Goal: Task Accomplishment & Management: Complete application form

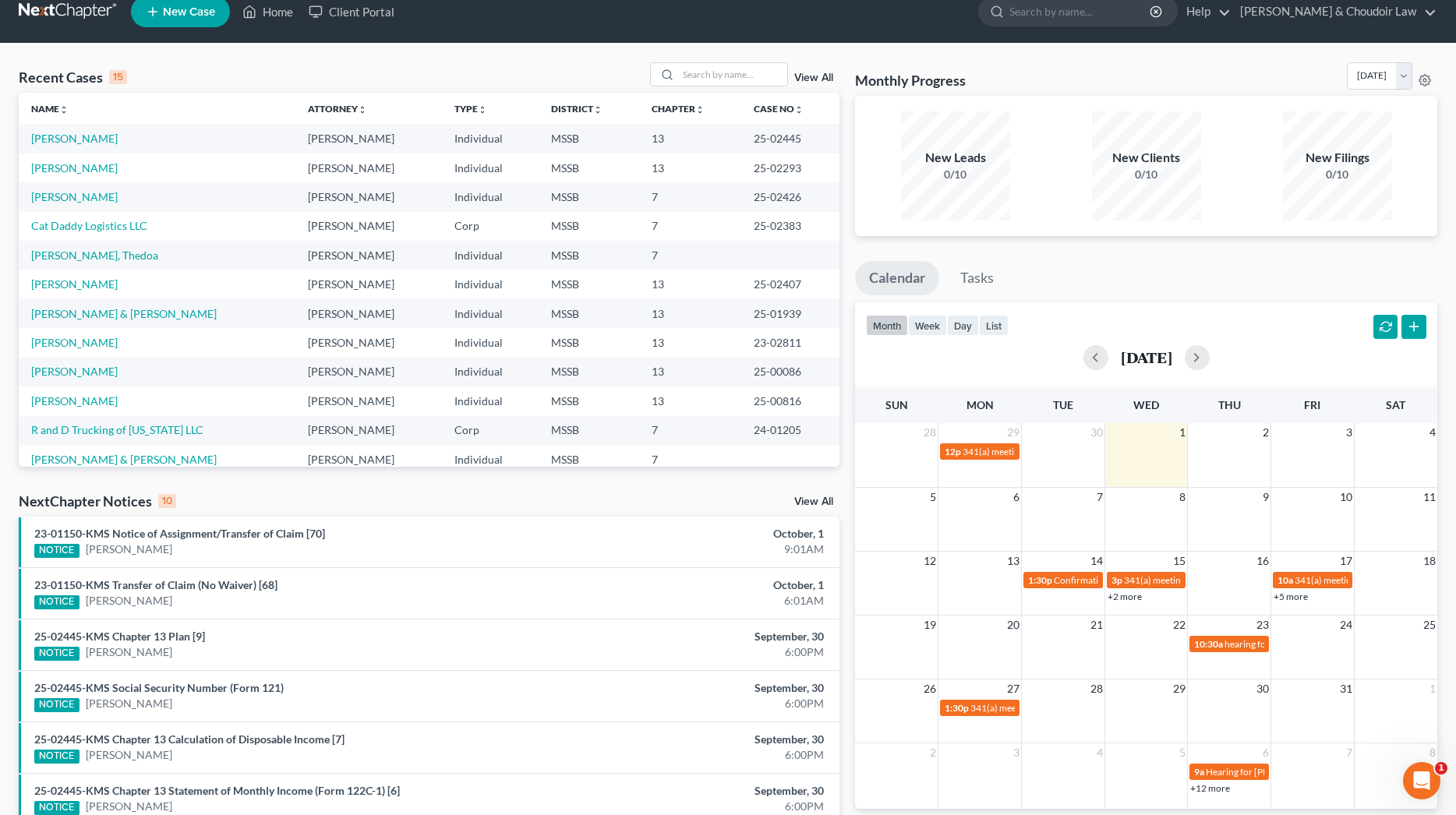
scroll to position [8, 0]
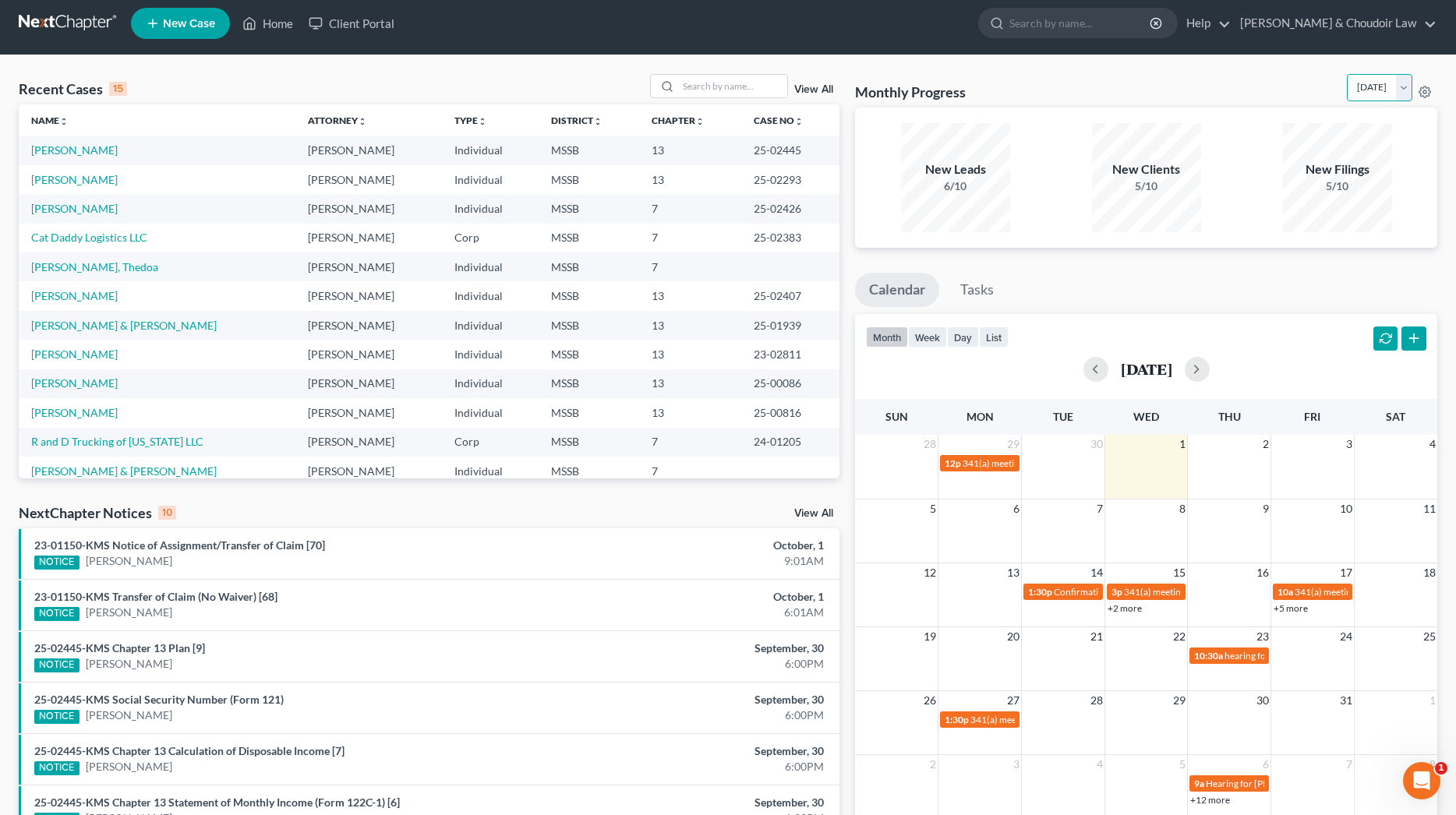
select select "0"
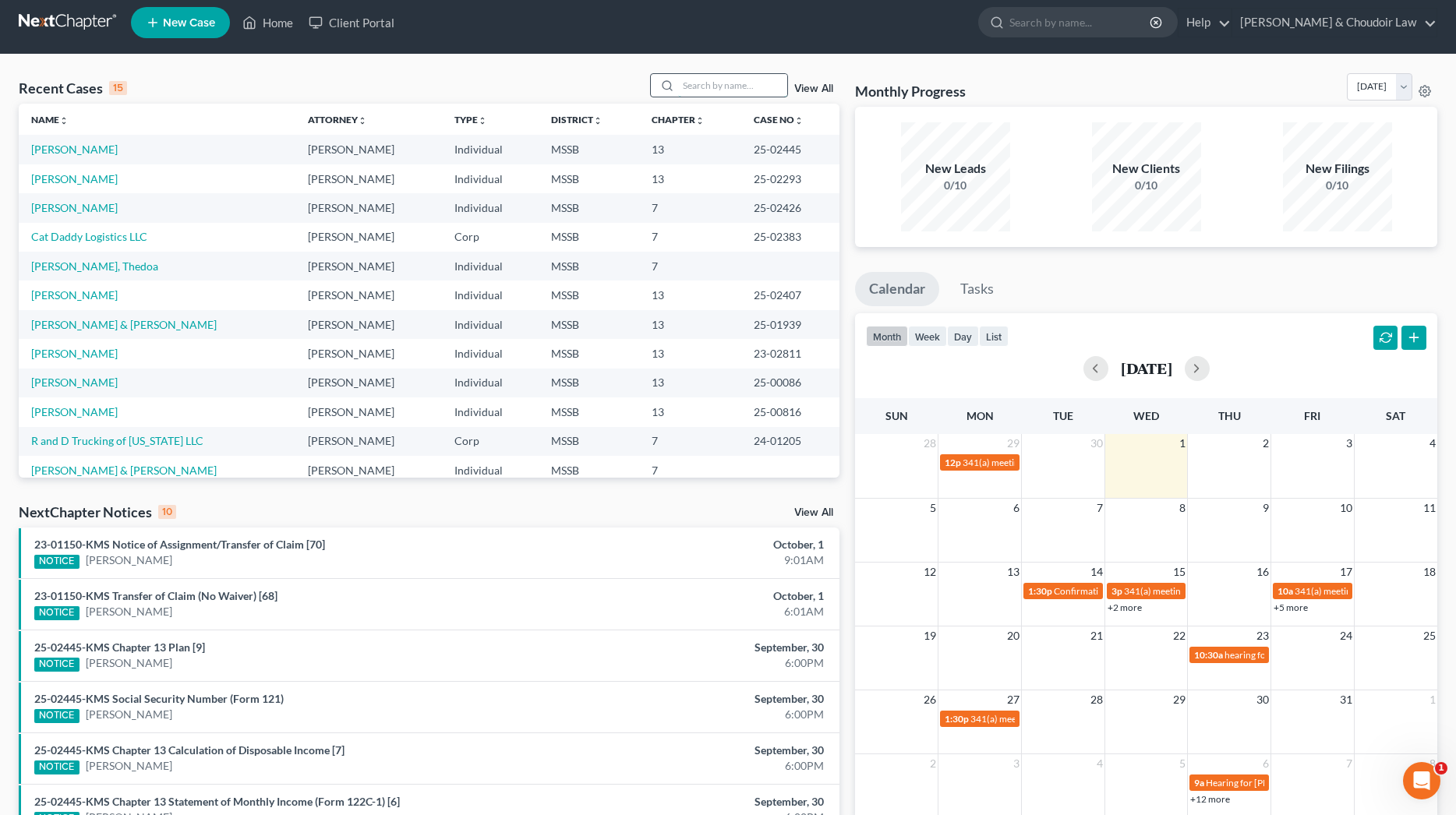
click at [735, 91] on input "search" at bounding box center [732, 85] width 109 height 23
click at [83, 154] on link "[PERSON_NAME]" at bounding box center [75, 150] width 87 height 14
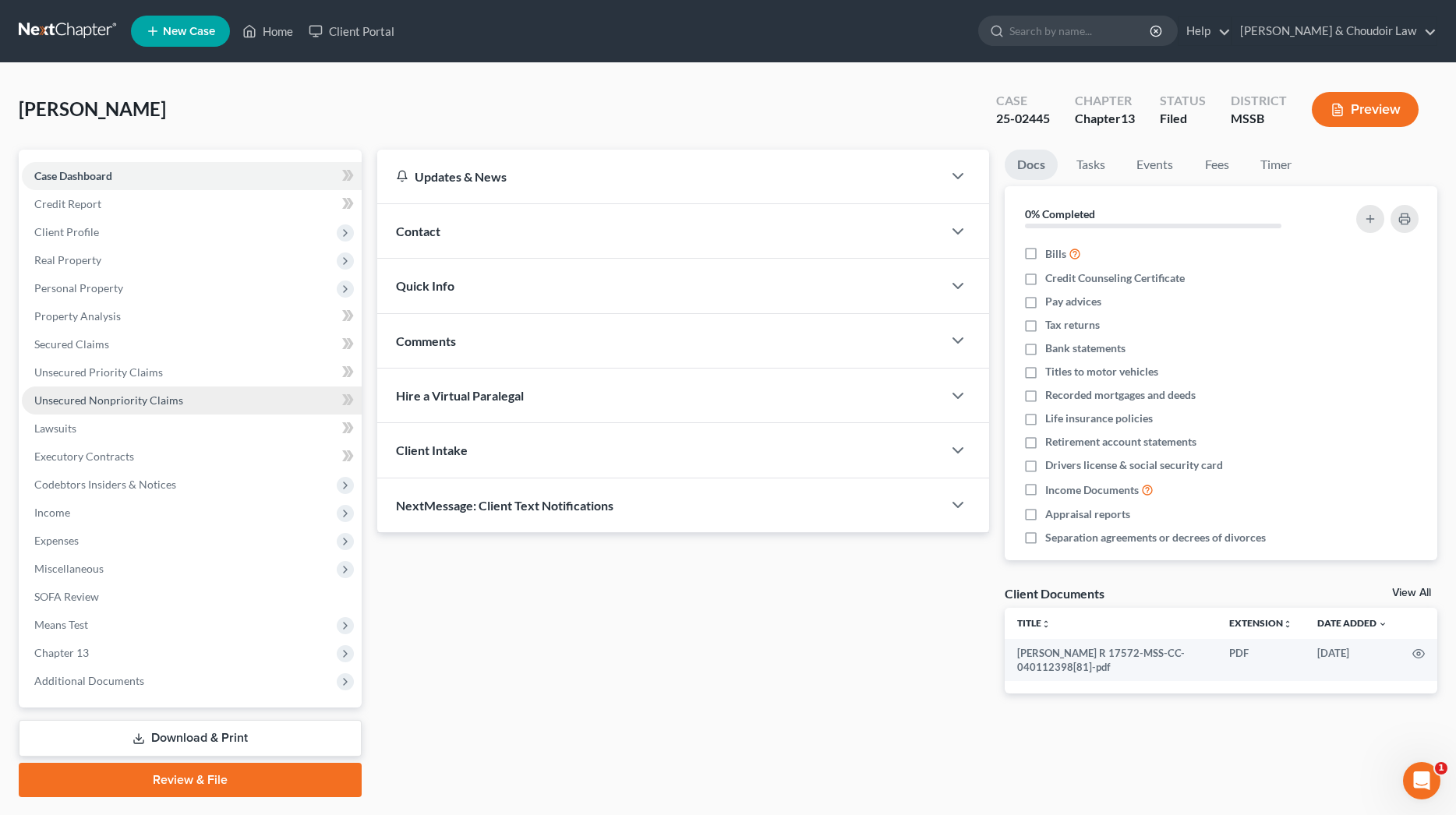
click at [82, 398] on span "Unsecured Nonpriority Claims" at bounding box center [108, 401] width 149 height 14
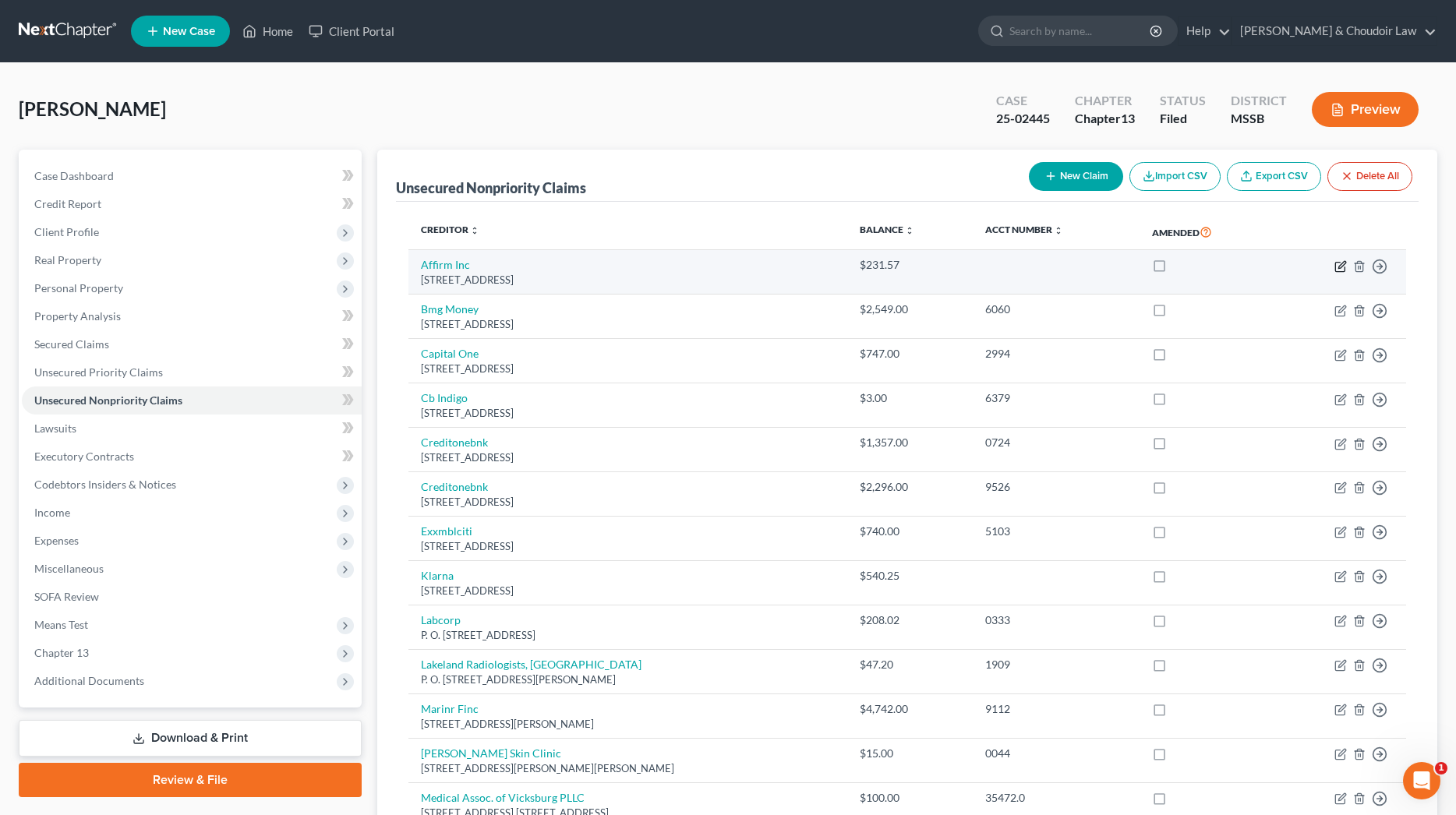
click at [1344, 261] on icon "button" at bounding box center [1341, 265] width 7 height 7
select select "4"
select select "10"
select select "0"
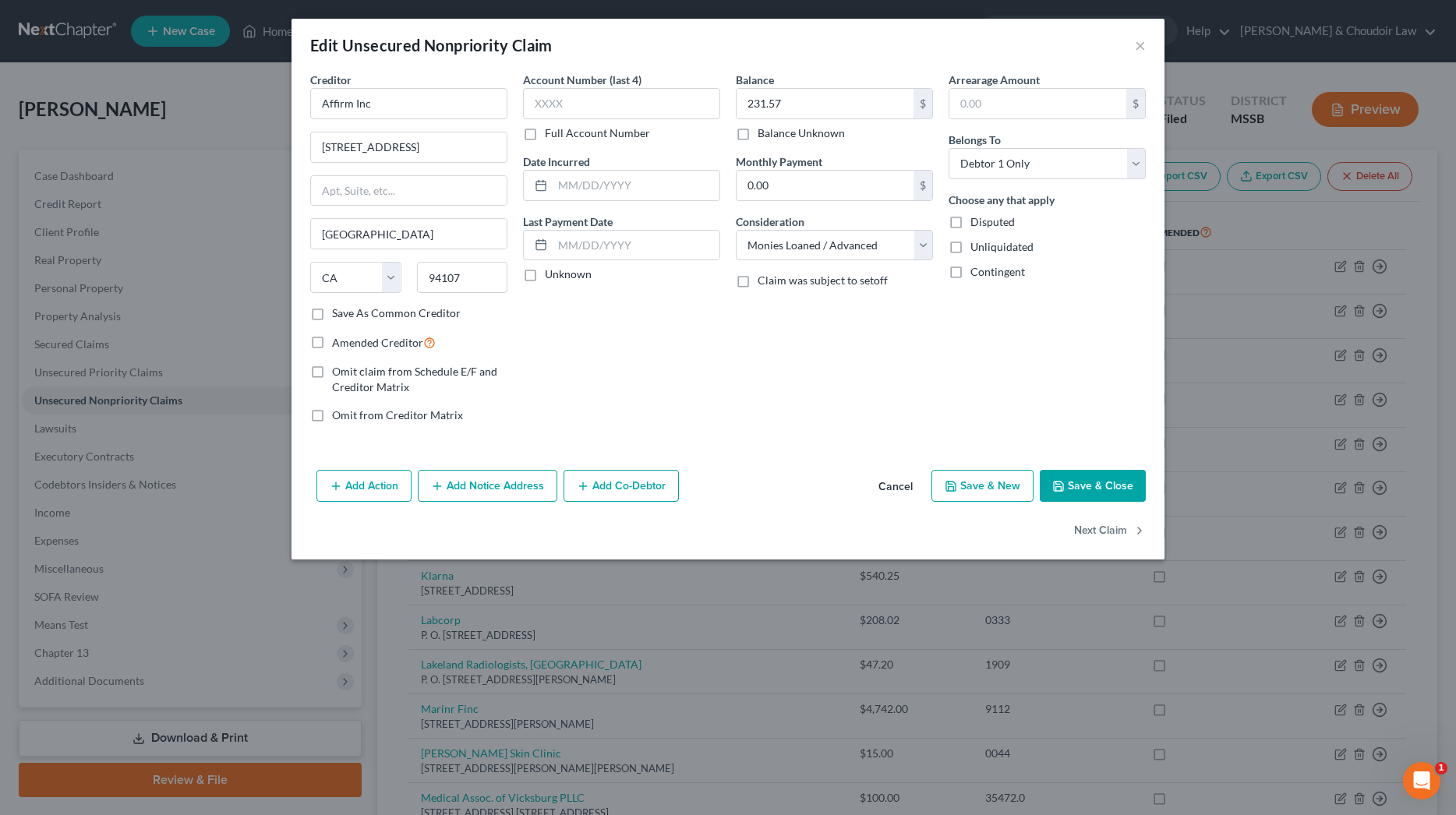
click at [504, 470] on button "Add Notice Address" at bounding box center [487, 486] width 139 height 32
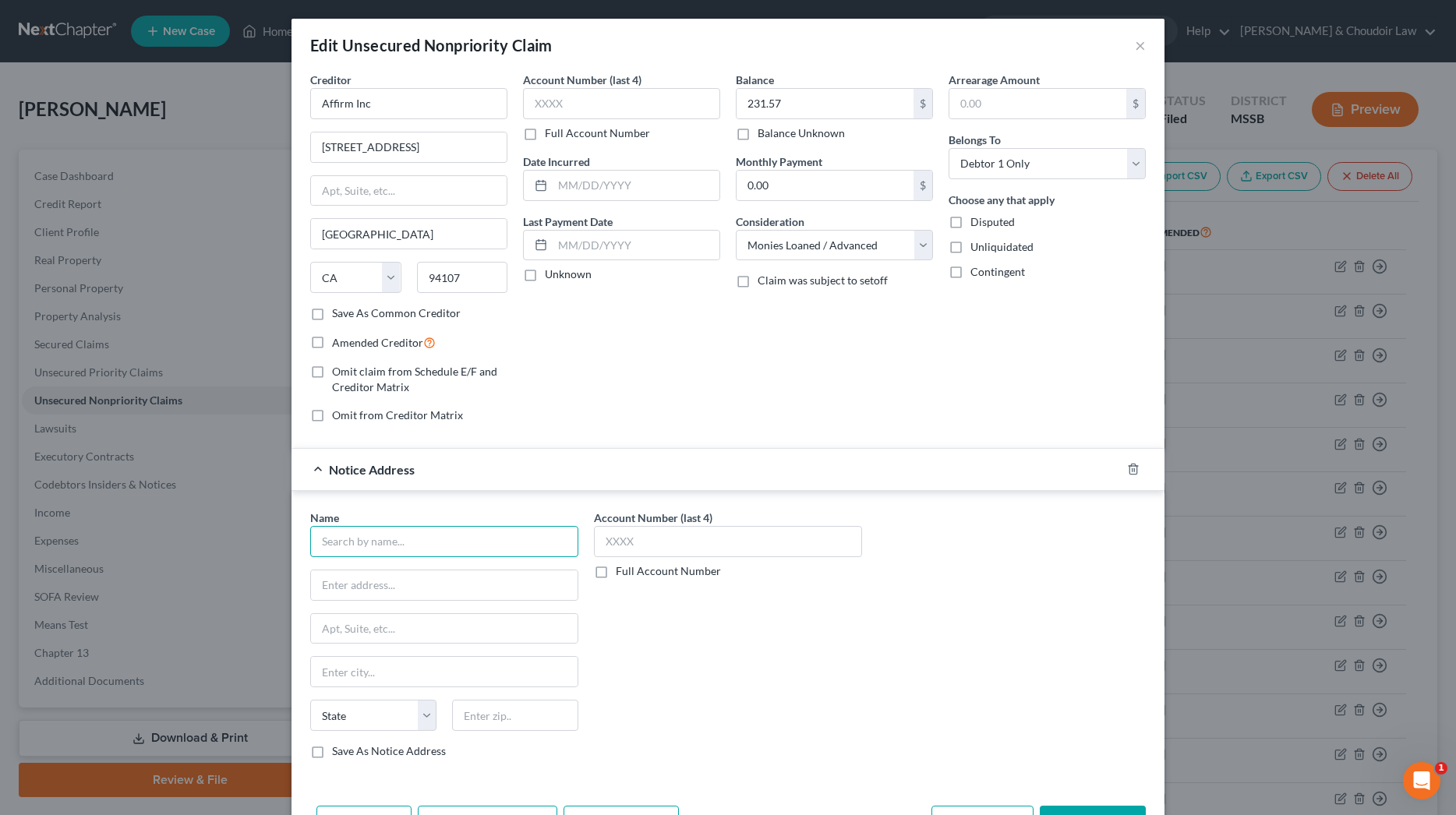
click at [457, 539] on input "text" at bounding box center [444, 541] width 268 height 31
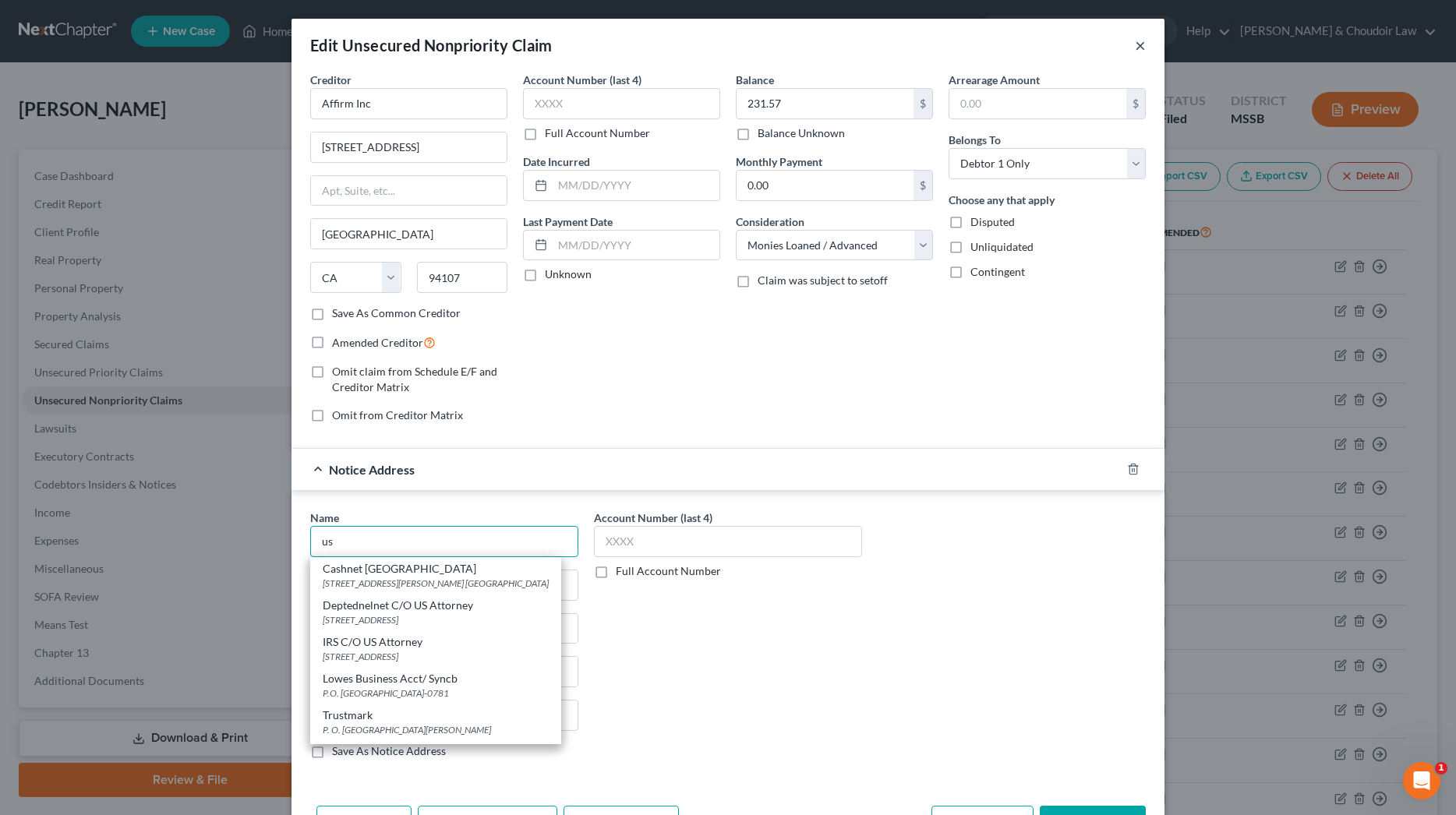
type input "us"
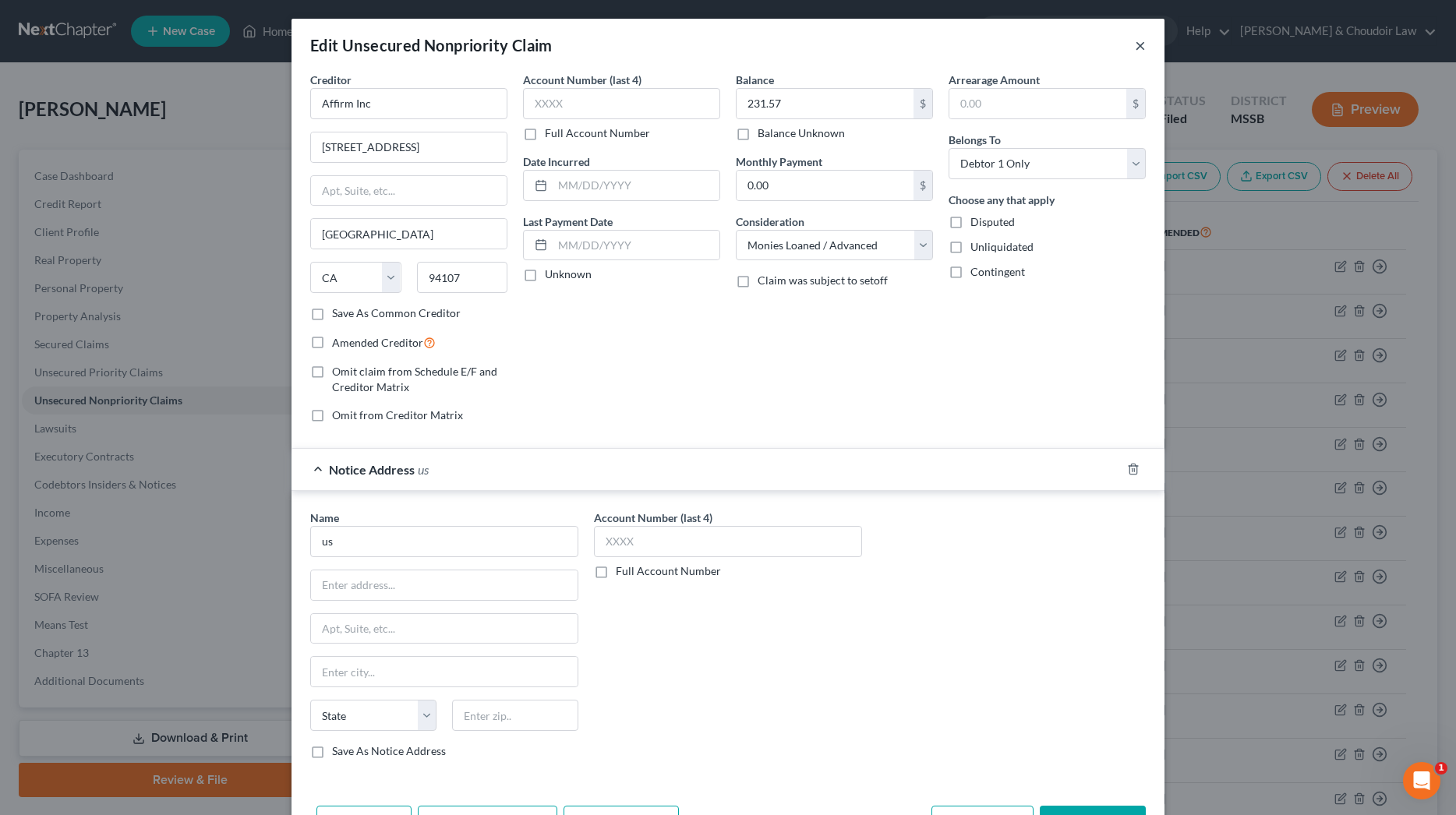
click at [1142, 48] on button "×" at bounding box center [1140, 45] width 11 height 19
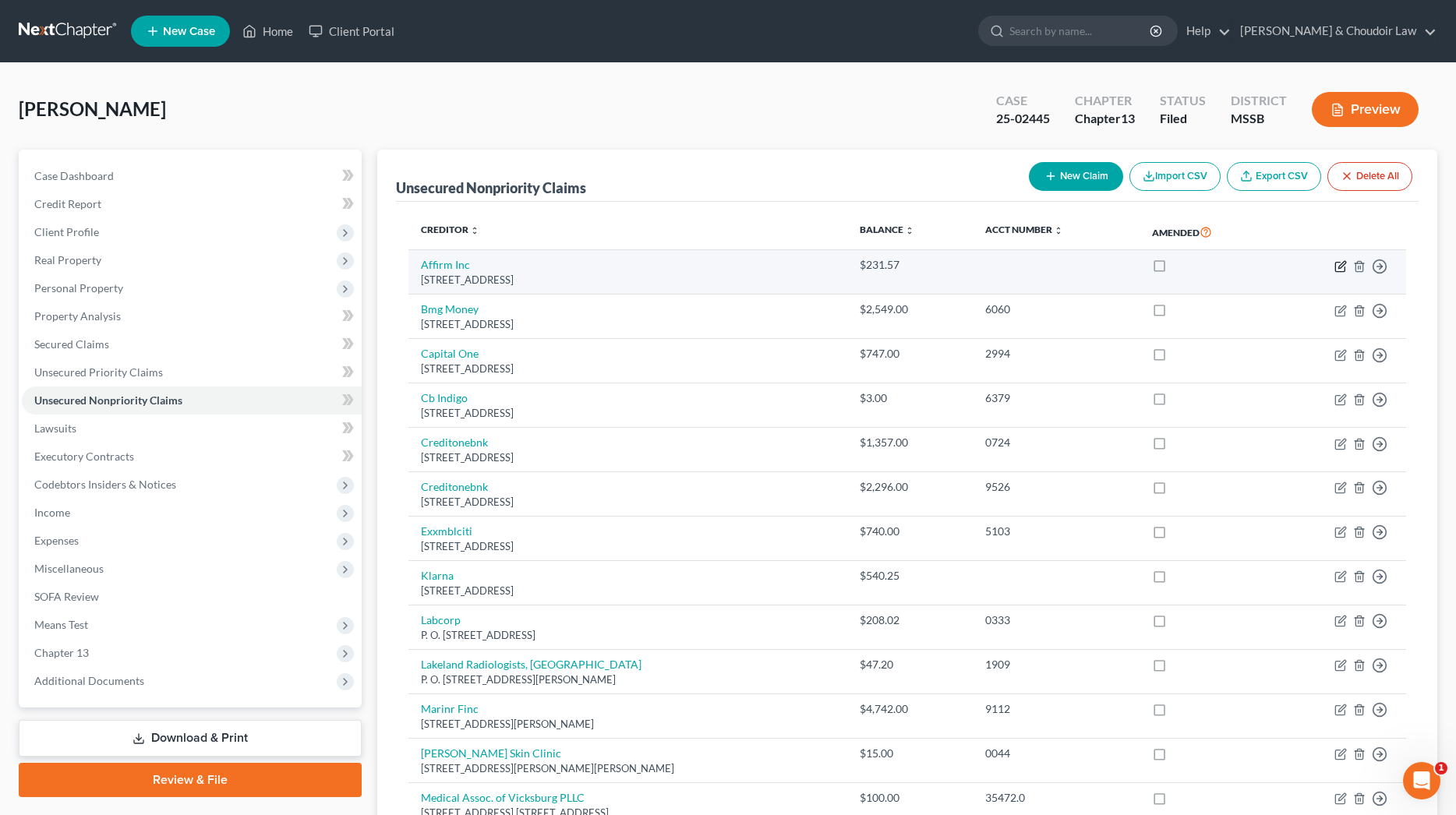
click at [1345, 265] on icon "button" at bounding box center [1340, 266] width 13 height 13
select select "4"
select select "10"
select select "0"
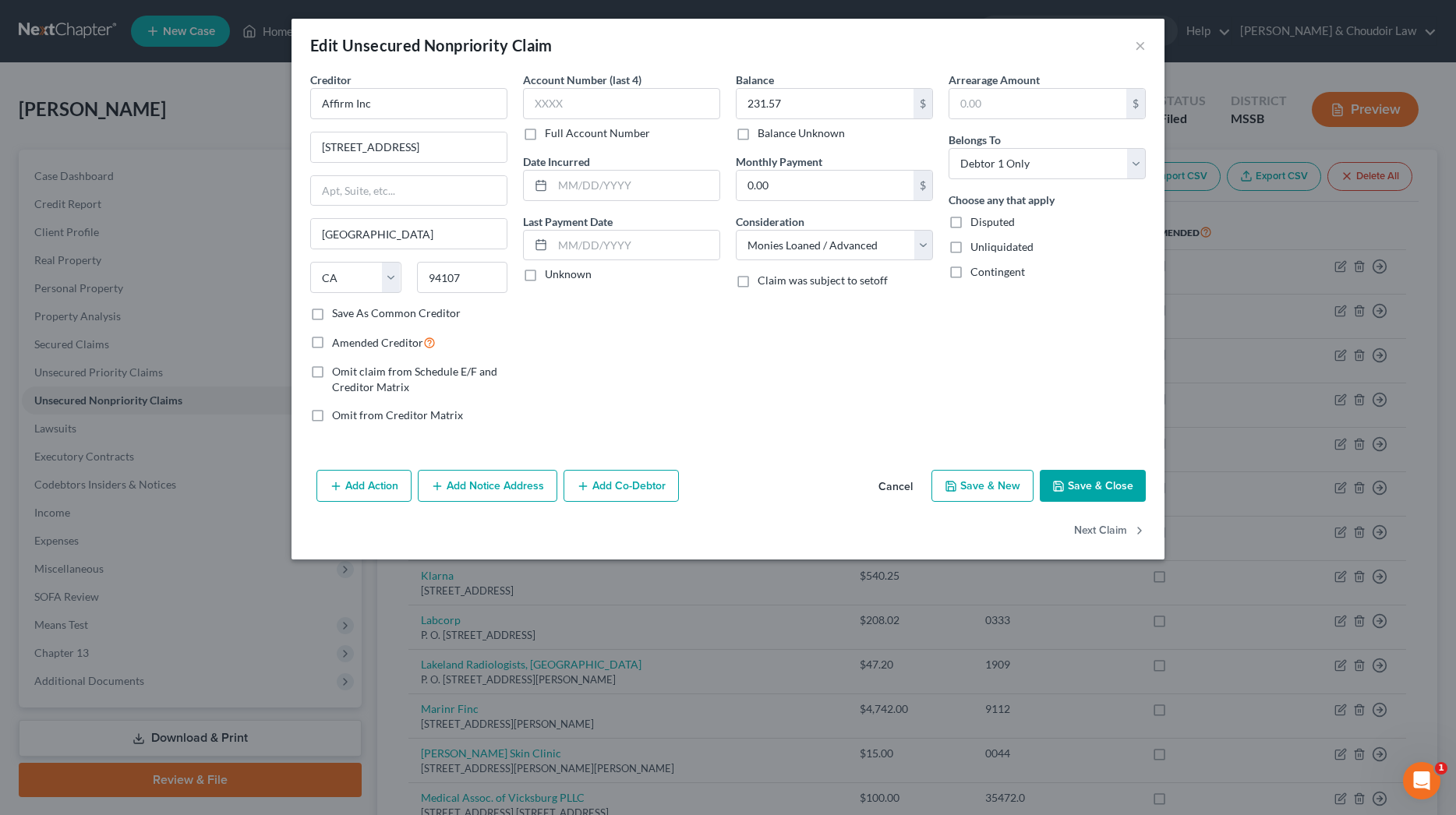
click at [507, 500] on button "Add Notice Address" at bounding box center [487, 486] width 139 height 32
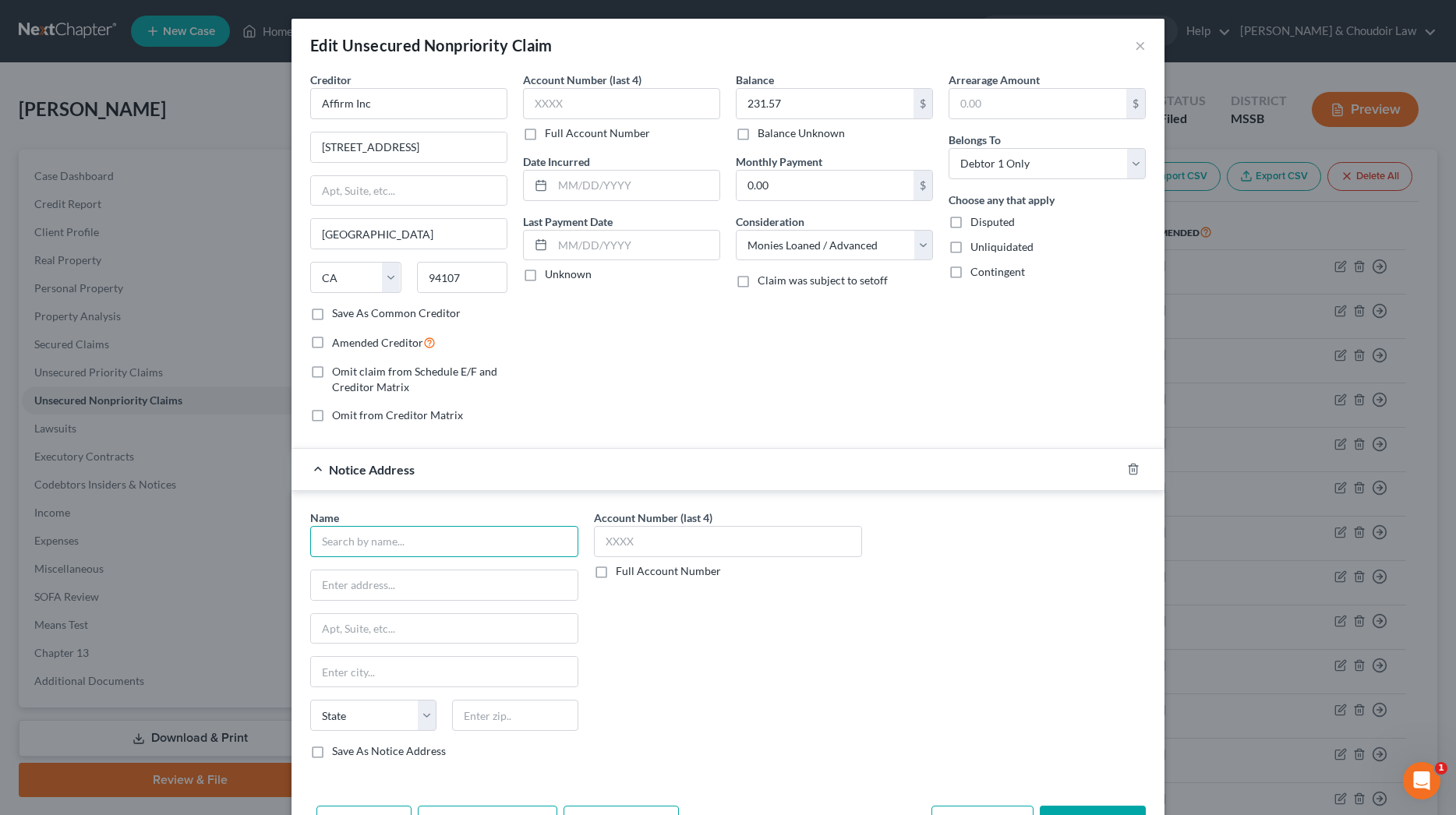
click at [486, 538] on input "text" at bounding box center [444, 541] width 268 height 31
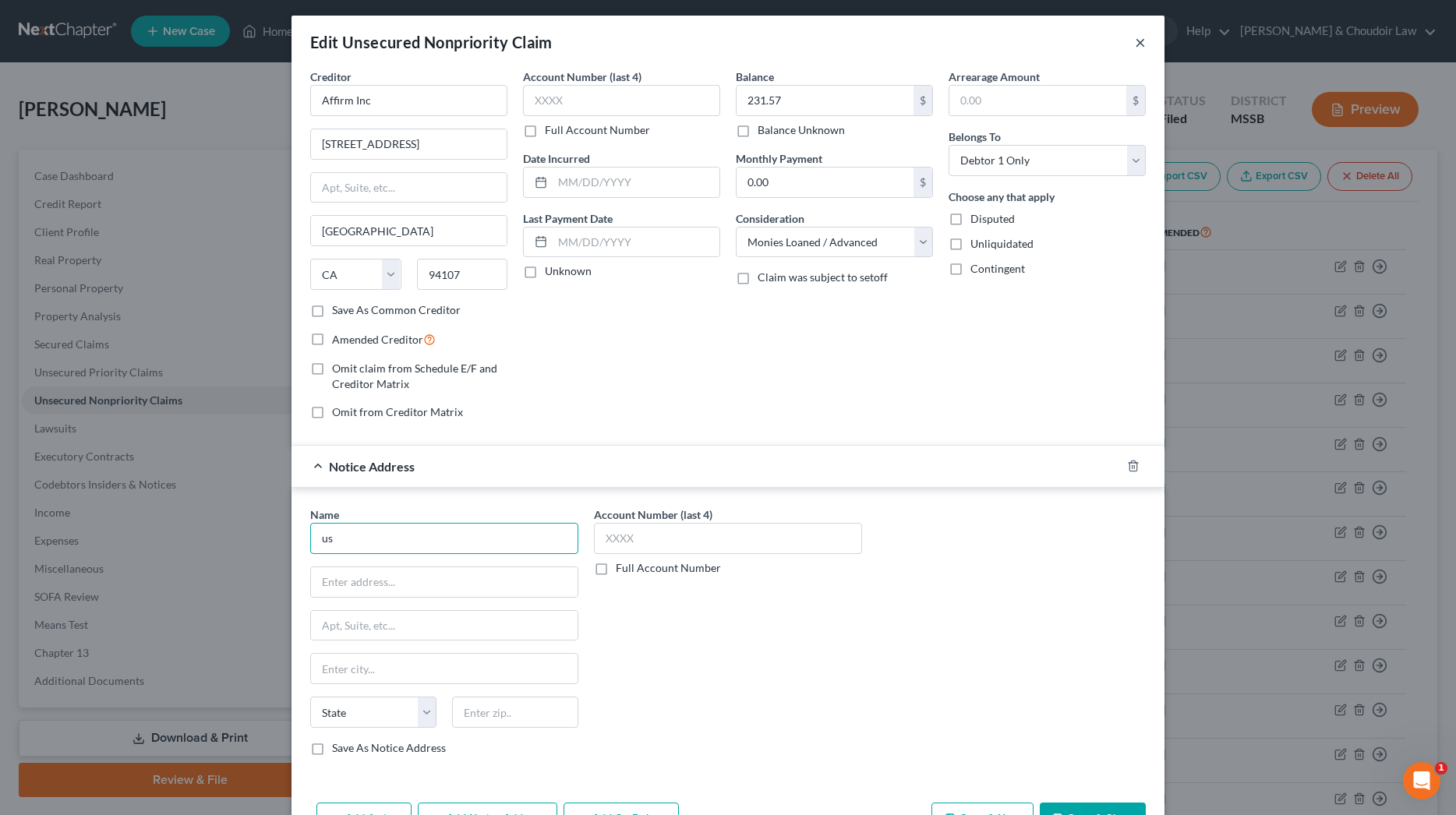
type input "us"
click at [1143, 44] on button "×" at bounding box center [1140, 42] width 11 height 19
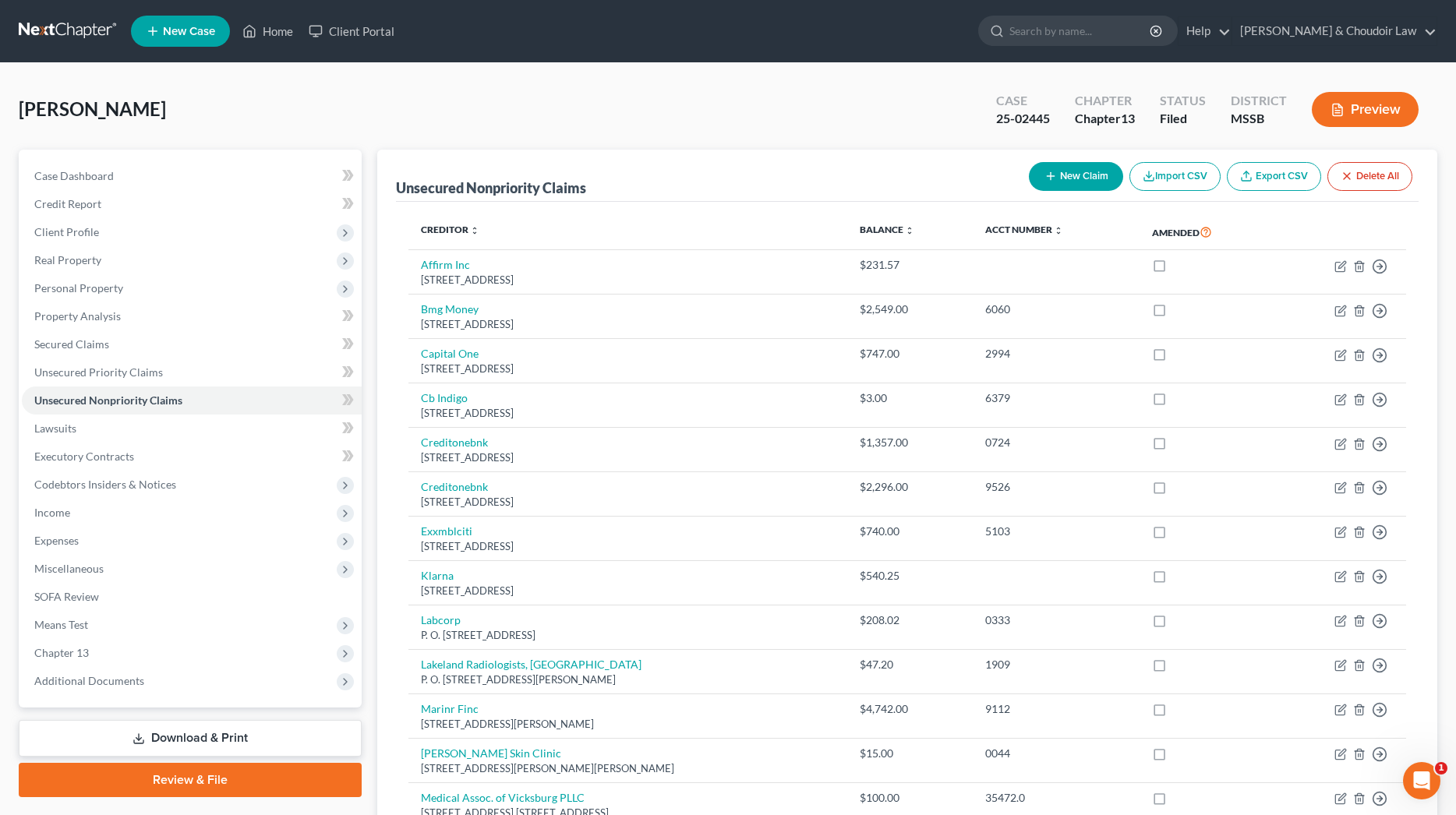
click at [997, 4] on nav "Home New Case Client Portal [PERSON_NAME] & Choudoir Law [EMAIL_ADDRESS][DOMAIN…" at bounding box center [728, 31] width 1456 height 62
